Goal: Task Accomplishment & Management: Manage account settings

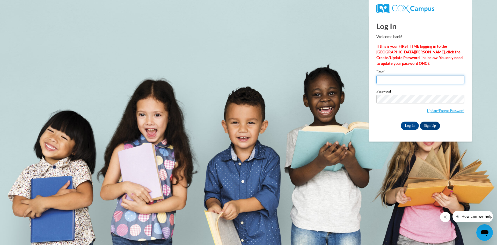
type input "[EMAIL_ADDRESS][DOMAIN_NAME]"
drag, startPoint x: 422, startPoint y: 80, endPoint x: 268, endPoint y: 105, distance: 156.5
click at [268, 105] on body "Log In Welcome back! If this is your FIRST TIME logging in to the NEW Cox Campu…" at bounding box center [248, 122] width 497 height 245
type input "[EMAIL_ADDRESS][DOMAIN_NAME]"
click at [329, 105] on body "Log In Welcome back! If this is your FIRST TIME logging in to the NEW Cox Campu…" at bounding box center [248, 122] width 497 height 245
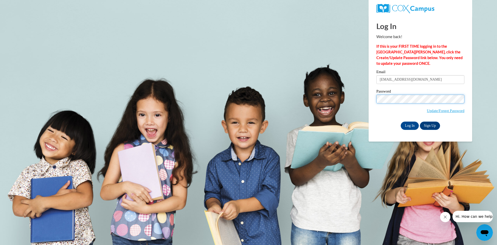
click at [401, 121] on input "Log In" at bounding box center [410, 125] width 18 height 8
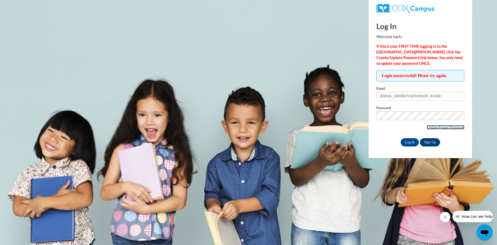
click at [449, 127] on link "Update/Forgot Password" at bounding box center [446, 127] width 38 height 4
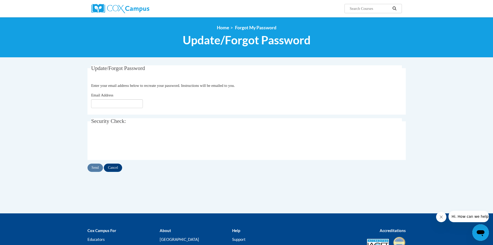
drag, startPoint x: 139, startPoint y: 98, endPoint x: 135, endPoint y: 103, distance: 6.6
click at [137, 100] on div "Email Address" at bounding box center [246, 100] width 311 height 16
click at [134, 106] on input "Email Address" at bounding box center [117, 103] width 52 height 9
type input "[EMAIL_ADDRESS][DOMAIN_NAME]"
click button "Refresh captcha" at bounding box center [0, 0] width 0 height 0
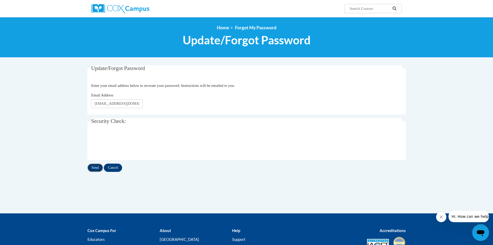
click at [92, 170] on input "Send" at bounding box center [96, 167] width 16 height 8
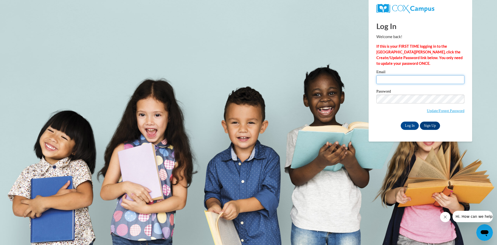
type input "[EMAIL_ADDRESS][DOMAIN_NAME]"
drag, startPoint x: 423, startPoint y: 79, endPoint x: 227, endPoint y: 76, distance: 195.8
click at [227, 76] on body "Log In Welcome back! If this is your FIRST TIME logging in to the NEW Cox Campu…" at bounding box center [248, 122] width 497 height 245
type input "[EMAIL_ADDRESS][DOMAIN_NAME]"
click at [284, 76] on body "Log In Welcome back! If this is your FIRST TIME logging in to the NEW Cox Campu…" at bounding box center [248, 122] width 497 height 245
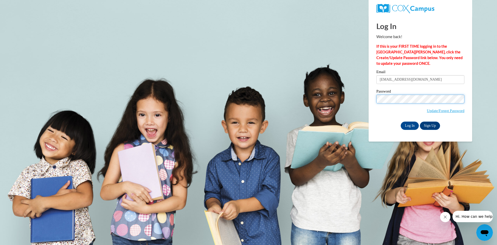
click at [401, 121] on input "Log In" at bounding box center [410, 125] width 18 height 8
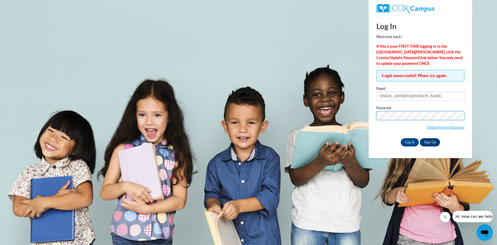
click at [401, 138] on input "Log In" at bounding box center [410, 142] width 18 height 8
